Goal: Task Accomplishment & Management: Complete application form

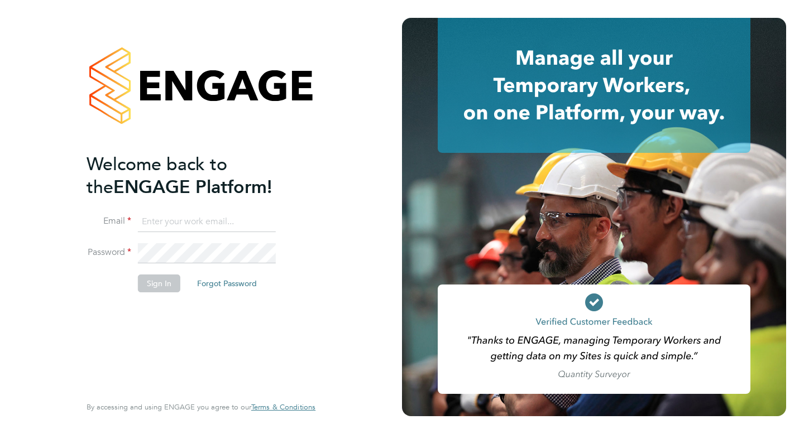
type input "sophiebarker96@yahoo.co.uk"
click at [166, 281] on button "Sign In" at bounding box center [159, 284] width 42 height 18
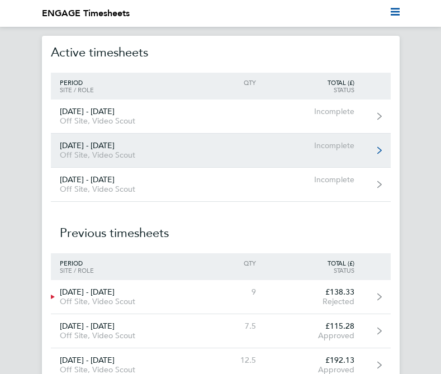
click at [105, 147] on div "[DATE] - [DATE]" at bounding box center [126, 145] width 150 height 9
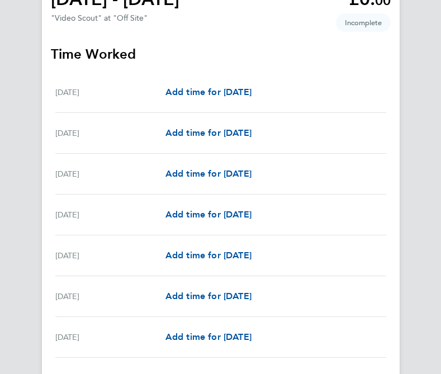
scroll to position [107, 0]
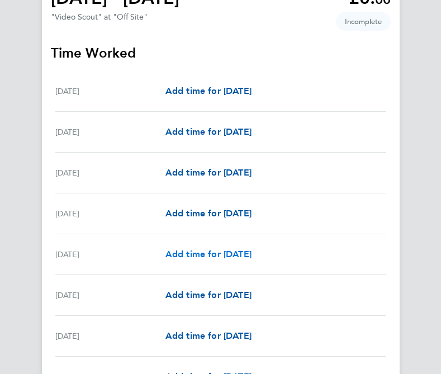
click at [230, 255] on span "Add time for [DATE]" at bounding box center [208, 254] width 86 height 11
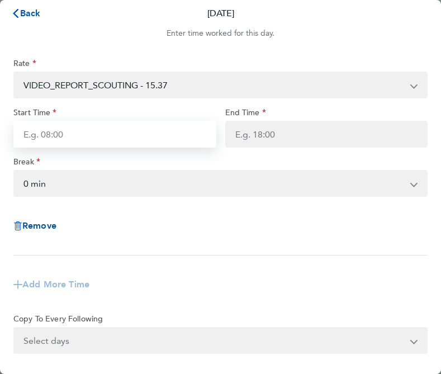
click at [127, 128] on input "Start Time" at bounding box center [114, 134] width 203 height 27
type input "17:00"
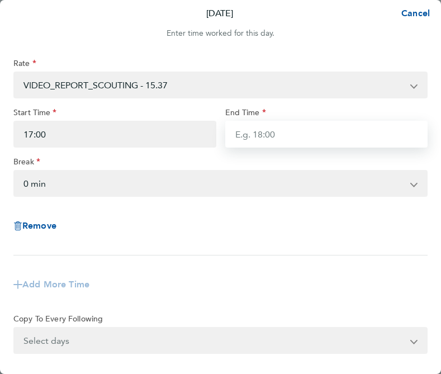
click at [279, 131] on input "End Time" at bounding box center [326, 134] width 203 height 27
type input "19:30"
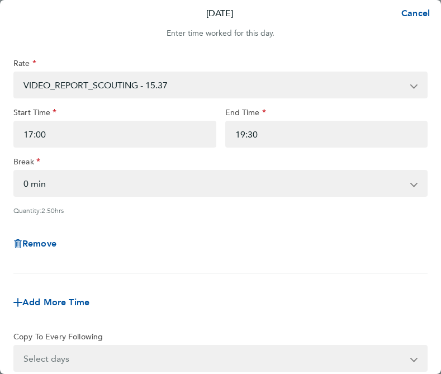
click at [139, 271] on app-timesheet-line-form-group "Rate VIDEO_REPORT_SCOUTING - 15.37 Start Time 17:00 End Time 19:30 Break 0 min …" at bounding box center [220, 190] width 414 height 264
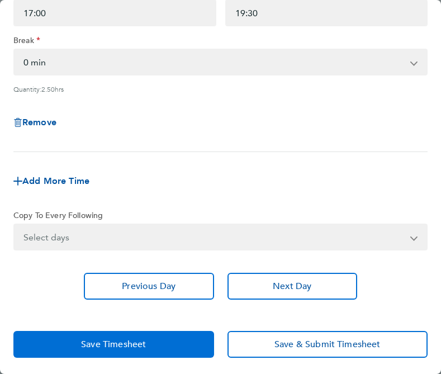
click at [166, 347] on button "Save Timesheet" at bounding box center [113, 344] width 200 height 27
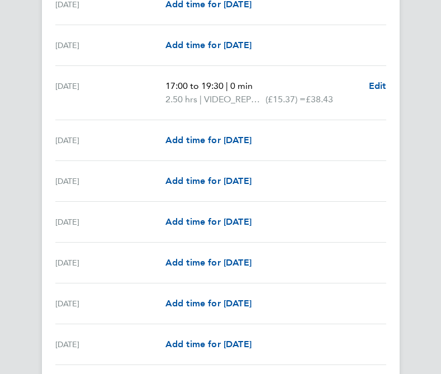
scroll to position [449, 0]
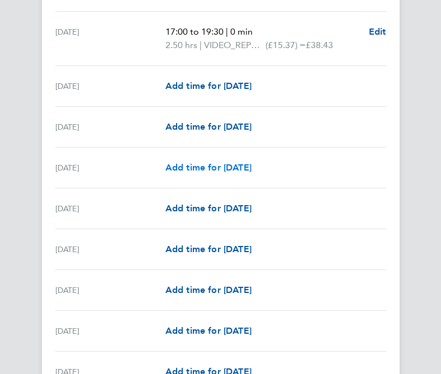
click at [220, 168] on span "Add time for [DATE]" at bounding box center [208, 167] width 86 height 11
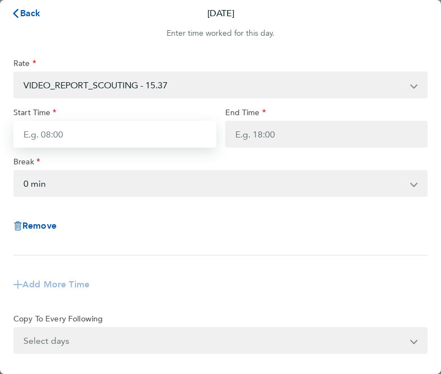
click at [169, 136] on input "Start Time" at bounding box center [114, 134] width 203 height 27
type input "17:00"
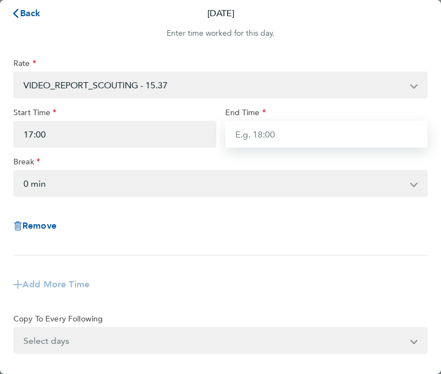
click at [299, 130] on input "End Time" at bounding box center [326, 134] width 203 height 27
type input "19:30"
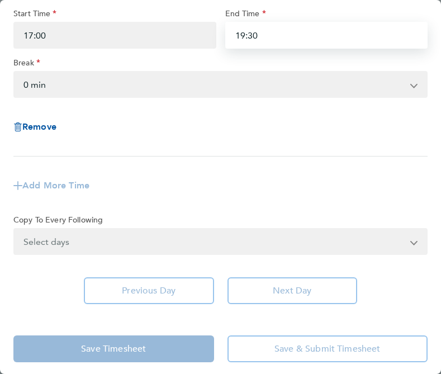
scroll to position [104, 0]
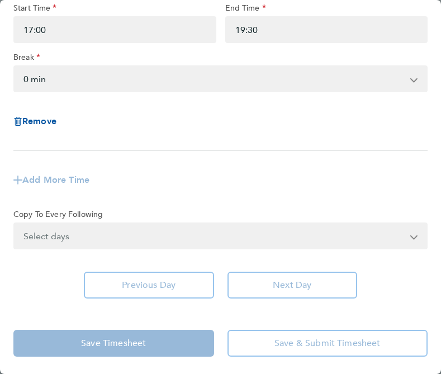
click at [177, 176] on app-timesheet-line-form-group "Rate VIDEO_REPORT_SCOUTING - 15.37 Start Time 17:00 End Time 19:30 Break 0 min …" at bounding box center [220, 77] width 414 height 246
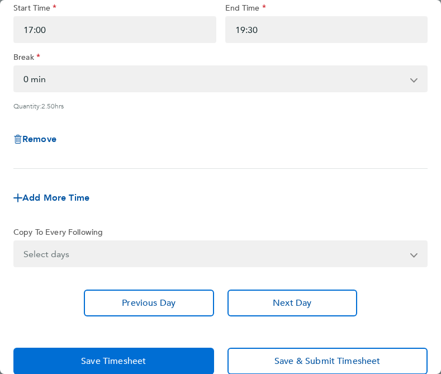
click at [196, 358] on button "Save Timesheet" at bounding box center [113, 360] width 200 height 27
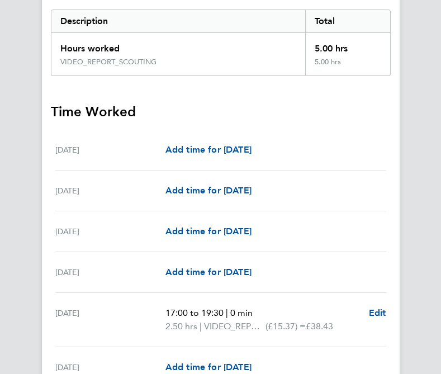
scroll to position [169, 0]
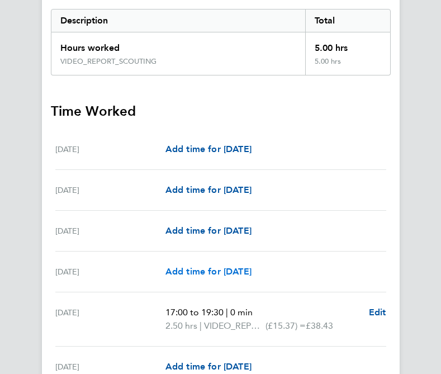
click at [222, 274] on span "Add time for [DATE]" at bounding box center [208, 271] width 86 height 11
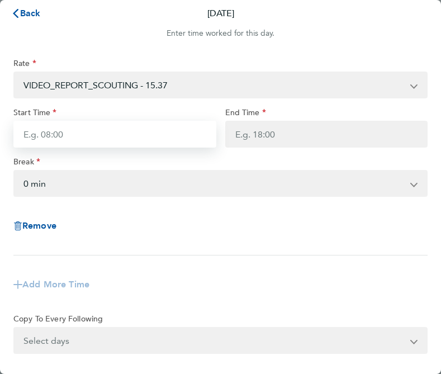
click at [139, 141] on input "Start Time" at bounding box center [114, 134] width 203 height 27
type input "17:00"
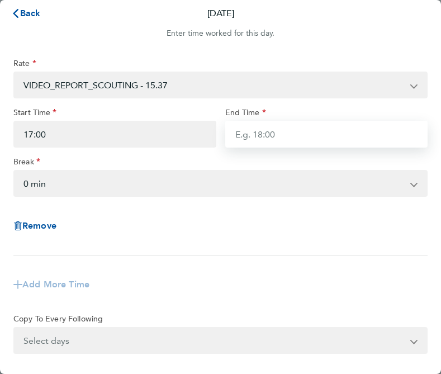
click at [260, 140] on input "End Time" at bounding box center [326, 134] width 203 height 27
type input "19:30"
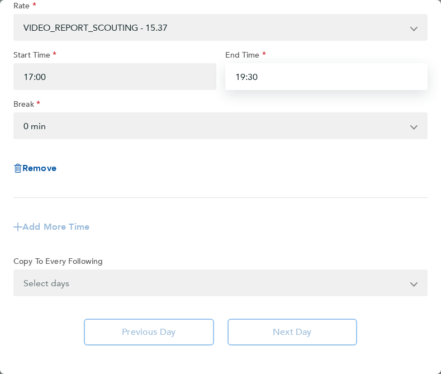
scroll to position [104, 0]
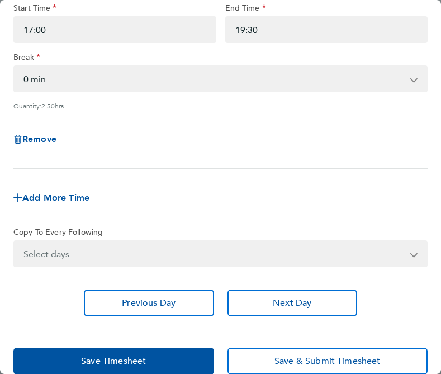
click at [200, 121] on div "Remove" at bounding box center [220, 139] width 423 height 40
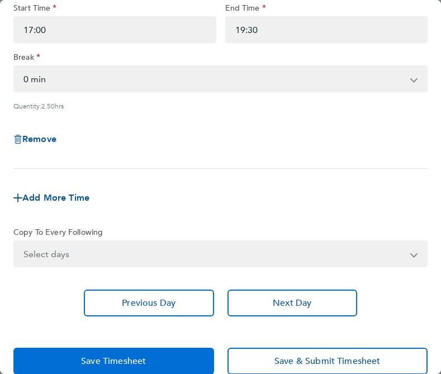
click at [154, 359] on button "Save Timesheet" at bounding box center [113, 360] width 200 height 27
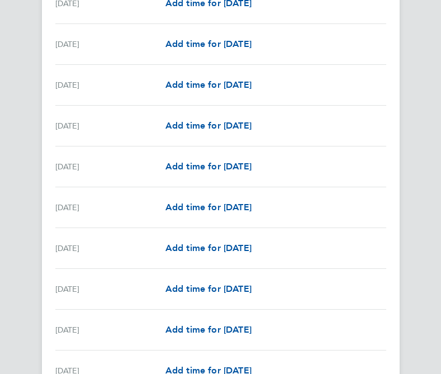
scroll to position [685, 0]
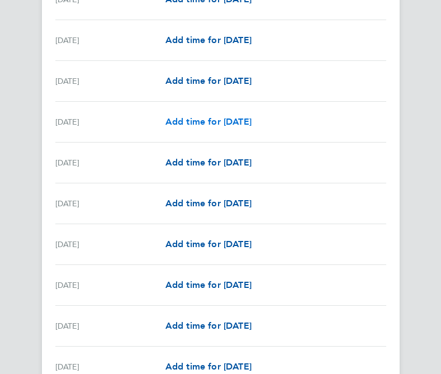
click at [230, 123] on span "Add time for [DATE]" at bounding box center [208, 121] width 86 height 11
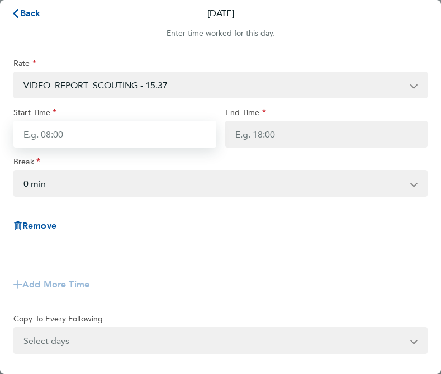
click at [154, 146] on input "Start Time" at bounding box center [114, 134] width 203 height 27
type input "17:00"
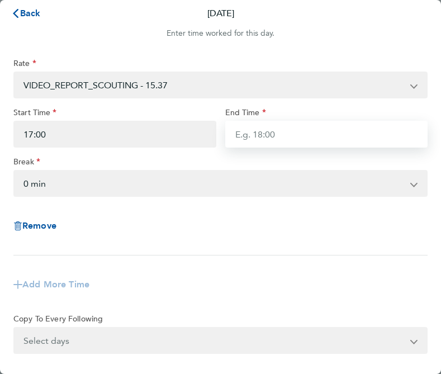
click at [256, 136] on input "End Time" at bounding box center [326, 134] width 203 height 27
type input "19:30"
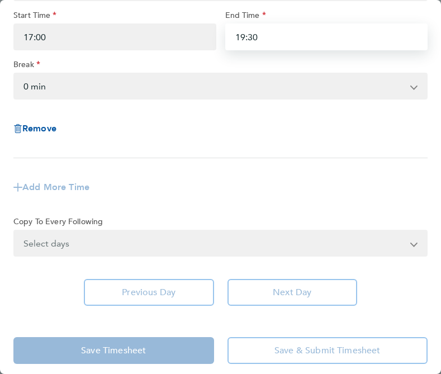
scroll to position [104, 0]
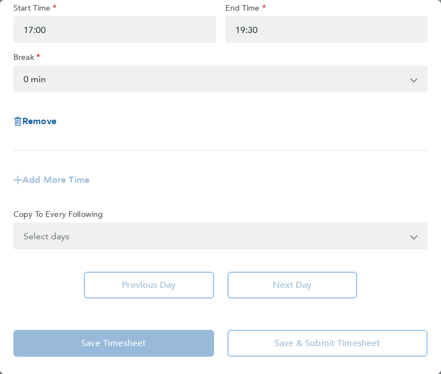
click at [134, 147] on div "Rate VIDEO_REPORT_SCOUTING - 15.37 Start Time 17:00 End Time 19:30 Break 0 min …" at bounding box center [220, 52] width 414 height 197
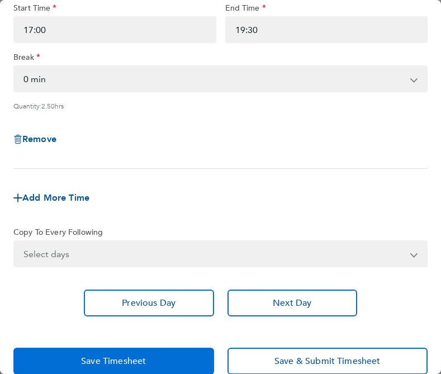
click at [137, 356] on span "Save Timesheet" at bounding box center [113, 360] width 65 height 11
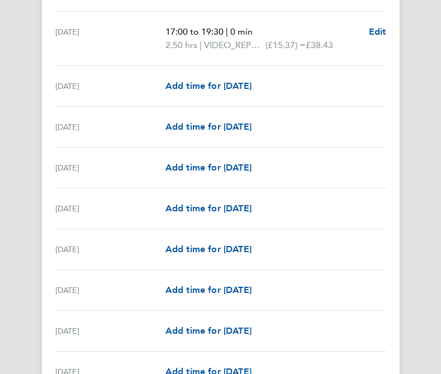
scroll to position [781, 0]
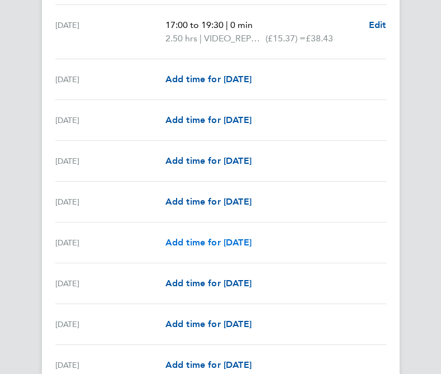
click at [204, 249] on link "Add time for [DATE]" at bounding box center [208, 242] width 86 height 13
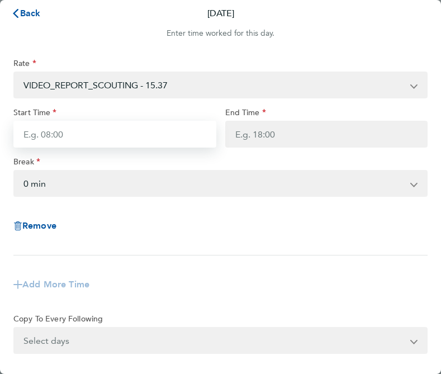
click at [140, 137] on input "Start Time" at bounding box center [114, 134] width 203 height 27
type input "17:00"
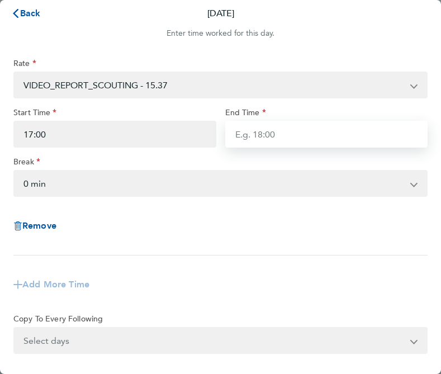
click at [276, 132] on input "End Time" at bounding box center [326, 134] width 203 height 27
type input "19:30"
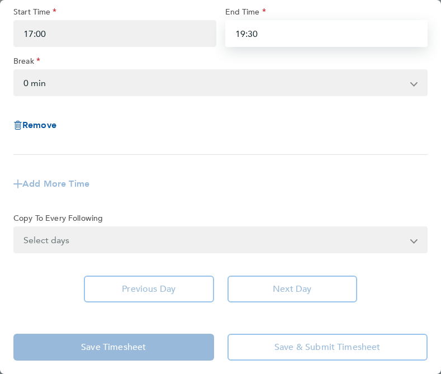
scroll to position [104, 0]
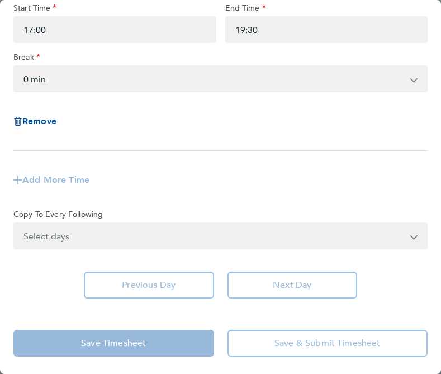
click at [156, 151] on app-timesheet-line-form-group "Rate VIDEO_REPORT_SCOUTING - 15.37 Start Time 17:00 End Time 19:30 Break 0 min …" at bounding box center [220, 77] width 414 height 246
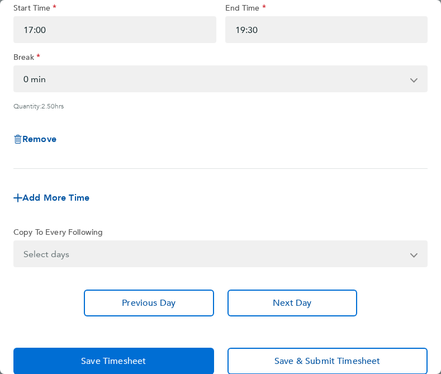
click at [143, 350] on button "Save Timesheet" at bounding box center [113, 360] width 200 height 27
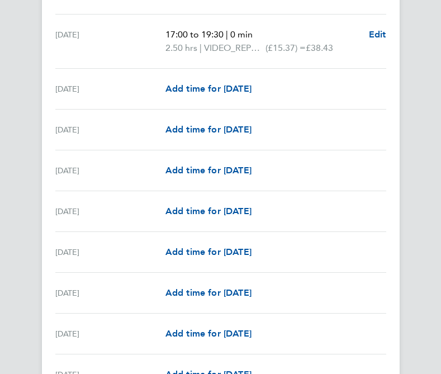
scroll to position [996, 0]
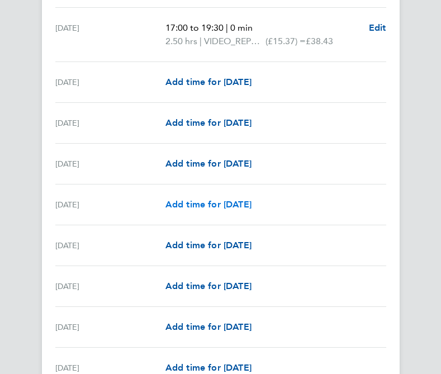
click at [198, 204] on span "Add time for [DATE]" at bounding box center [208, 204] width 86 height 11
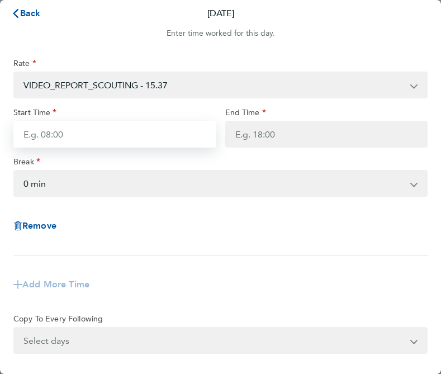
click at [125, 140] on input "Start Time" at bounding box center [114, 134] width 203 height 27
type input "17:00"
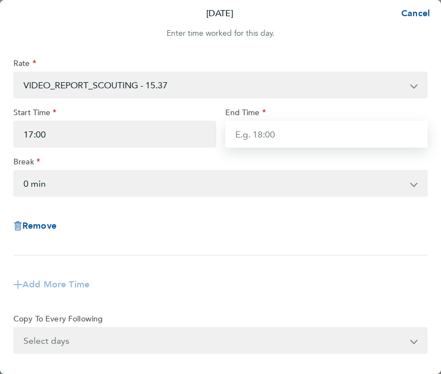
click at [276, 139] on input "End Time" at bounding box center [326, 134] width 203 height 27
type input "19:30"
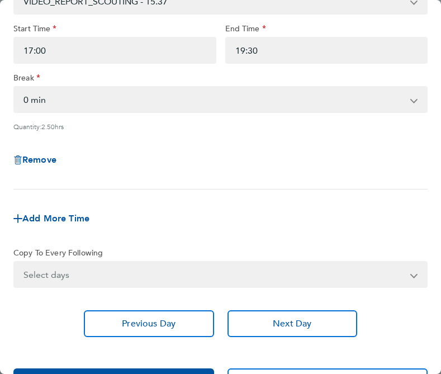
scroll to position [88, 0]
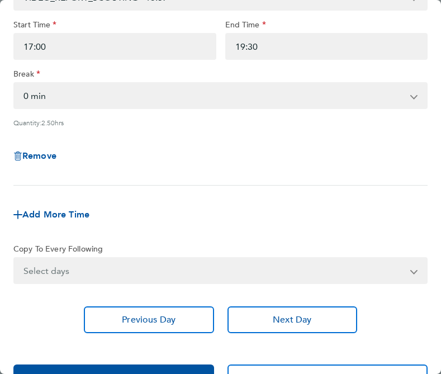
click at [178, 195] on div "Add More Time" at bounding box center [220, 214] width 423 height 40
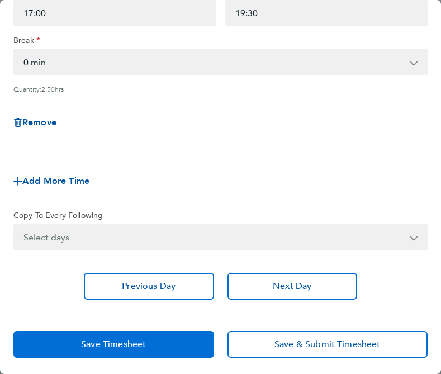
click at [151, 337] on button "Save Timesheet" at bounding box center [113, 344] width 200 height 27
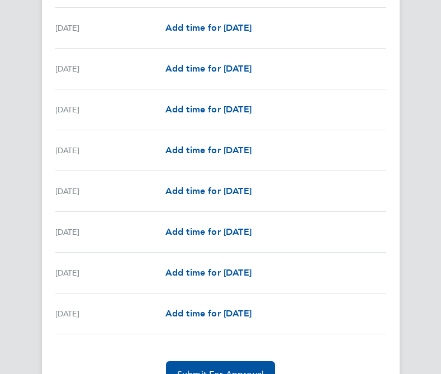
scroll to position [1349, 0]
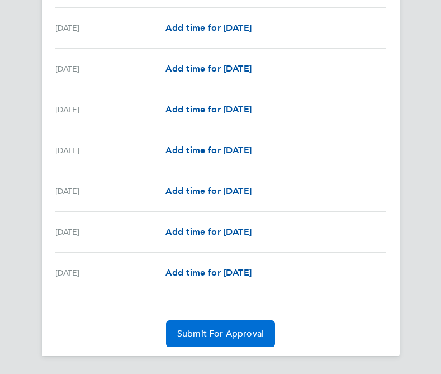
click at [193, 332] on span "Submit For Approval" at bounding box center [220, 333] width 87 height 11
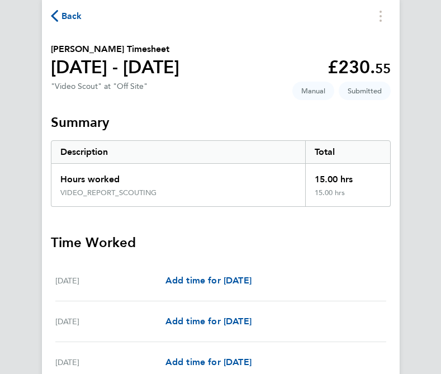
scroll to position [0, 0]
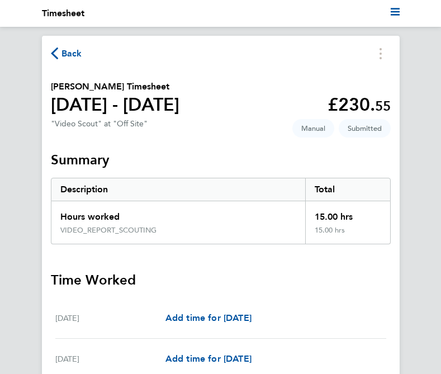
click at [72, 52] on span "Back" at bounding box center [71, 53] width 21 height 13
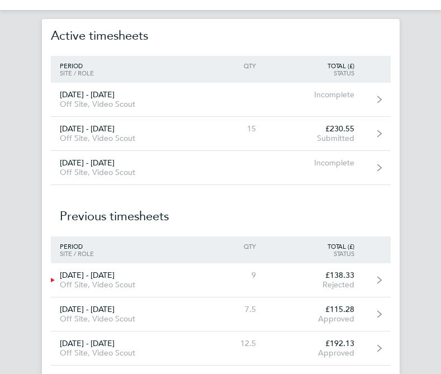
scroll to position [18, 0]
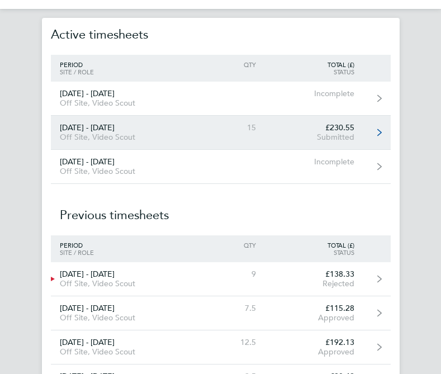
click at [201, 139] on link "[DATE] - [DATE] Off Site, Video Scout 15 £230.55 Submitted" at bounding box center [221, 133] width 340 height 34
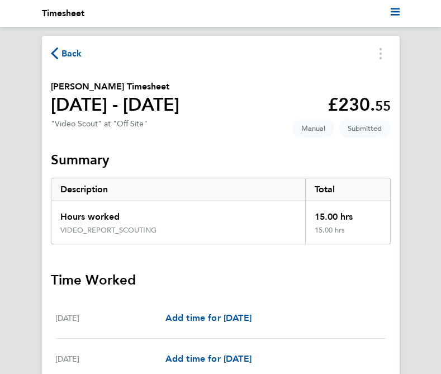
click at [68, 58] on span "Back" at bounding box center [71, 53] width 21 height 13
